Goal: Task Accomplishment & Management: Use online tool/utility

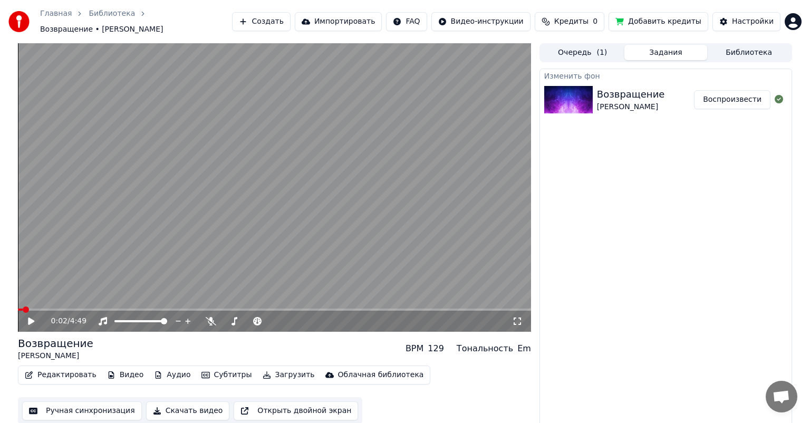
click at [733, 91] on button "Воспроизвести" at bounding box center [732, 99] width 76 height 19
click at [33, 318] on icon at bounding box center [30, 321] width 5 height 6
click at [64, 404] on button "Ручная синхронизация" at bounding box center [82, 410] width 120 height 19
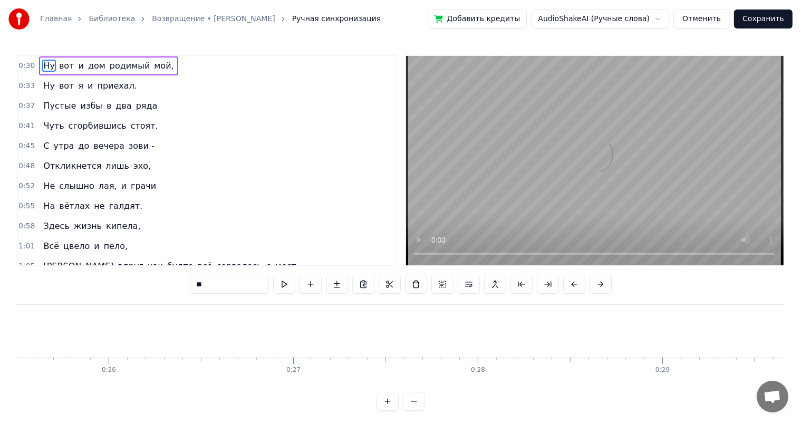
scroll to position [0, 5488]
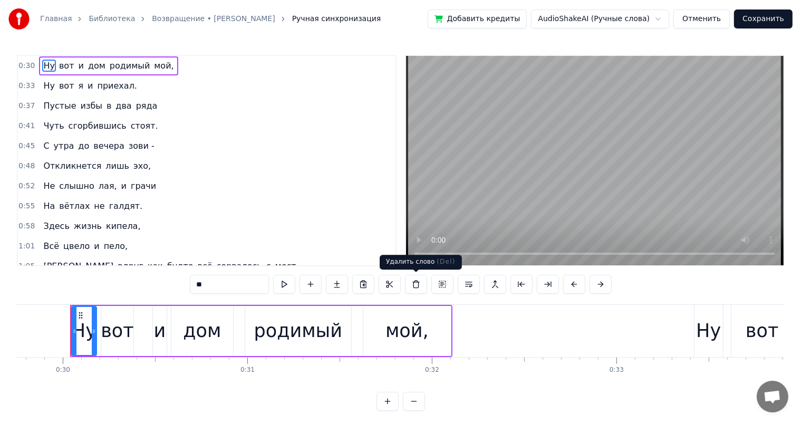
click at [425, 257] on div "Удалить слово ( Del ) Удалить слово ( Del )" at bounding box center [420, 262] width 82 height 15
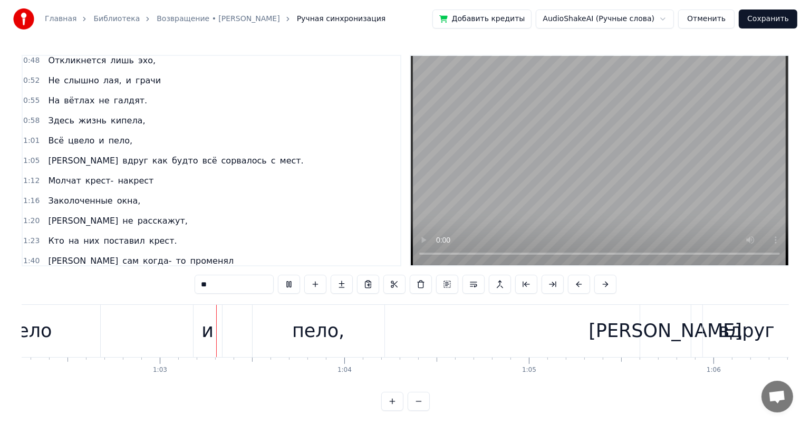
scroll to position [0, 11517]
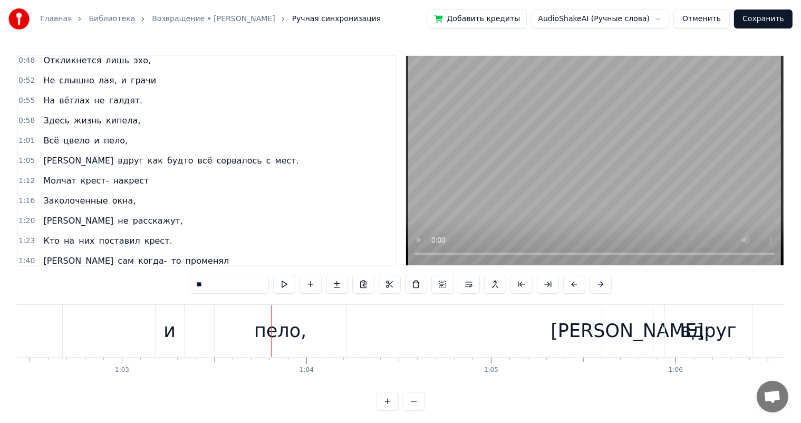
click at [711, 18] on button "Отменить" at bounding box center [701, 18] width 56 height 19
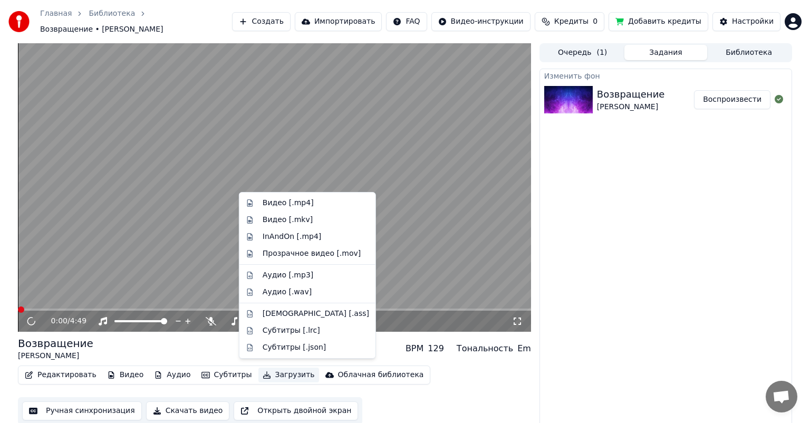
click at [266, 368] on button "Загрузить" at bounding box center [288, 374] width 61 height 15
click at [295, 200] on div "Видео [.mp4]" at bounding box center [287, 203] width 51 height 11
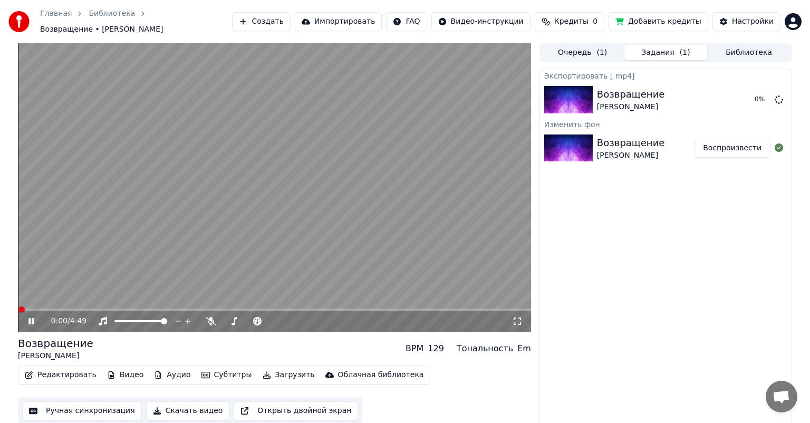
click at [32, 318] on icon at bounding box center [30, 321] width 5 height 6
click at [133, 403] on div "Ручная синхронизация Скачать видео Открыть двойной экран" at bounding box center [190, 410] width 344 height 27
click at [771, 95] on div at bounding box center [778, 99] width 17 height 13
click at [726, 93] on button "Показать" at bounding box center [743, 99] width 54 height 19
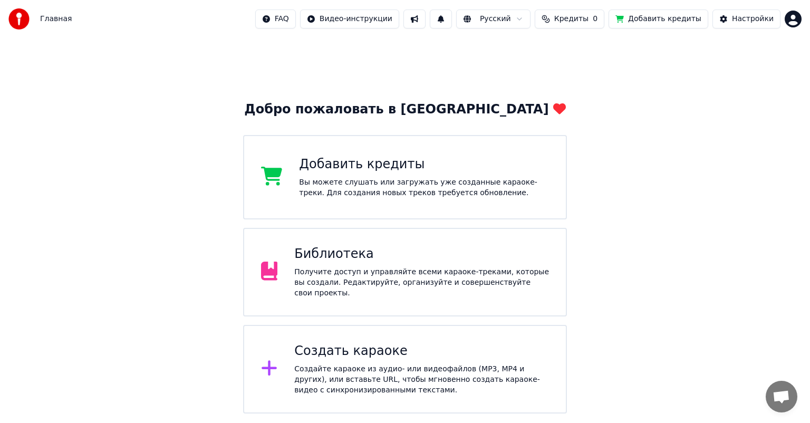
click at [439, 247] on div "Библиотека Получите доступ и управляйте всеми караоке-треками, которые вы созда…" at bounding box center [405, 272] width 324 height 89
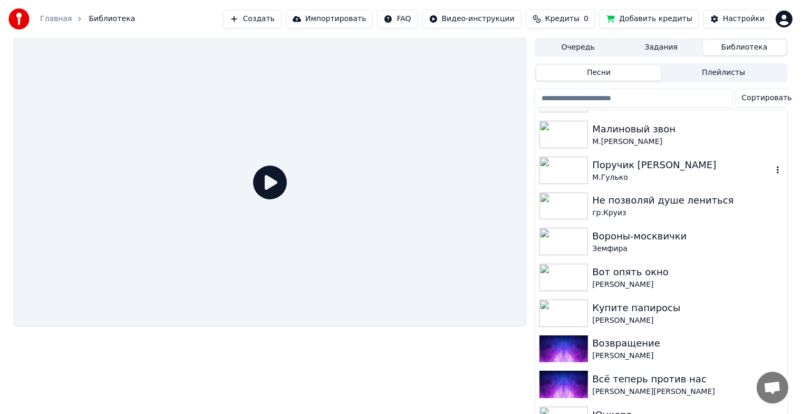
scroll to position [506, 0]
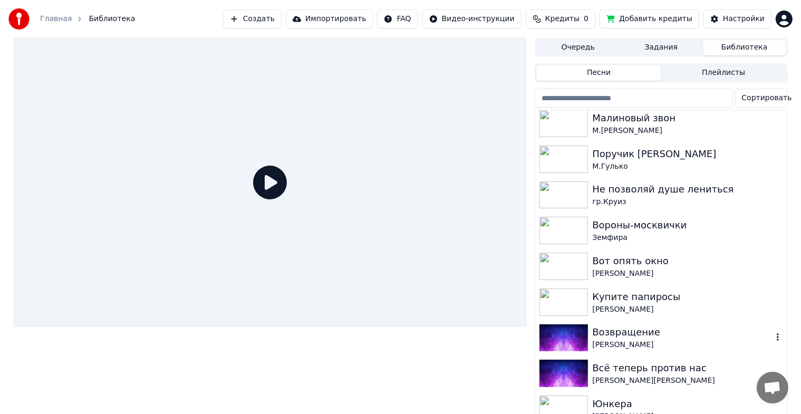
click at [542, 339] on img at bounding box center [563, 337] width 48 height 27
